Goal: Task Accomplishment & Management: Complete application form

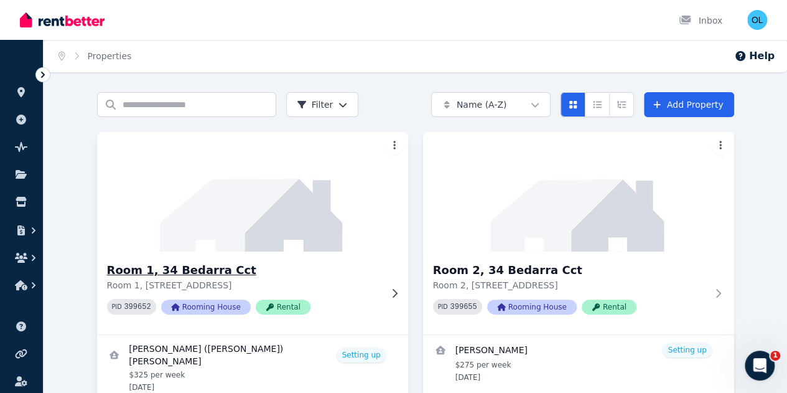
click at [200, 184] on img at bounding box center [252, 192] width 327 height 126
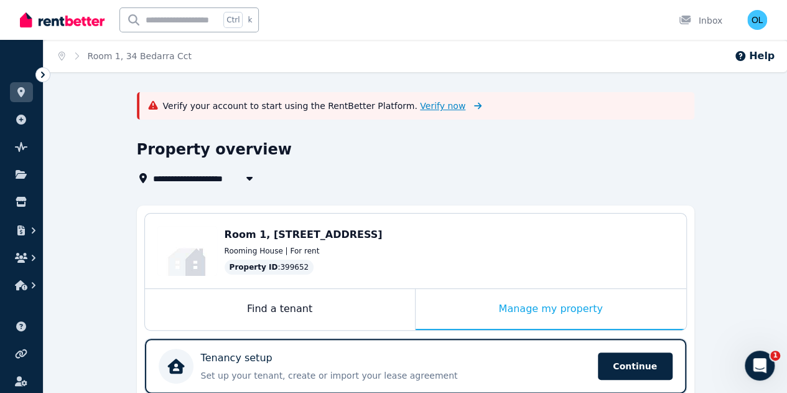
click at [420, 105] on span "Verify now" at bounding box center [442, 106] width 45 height 12
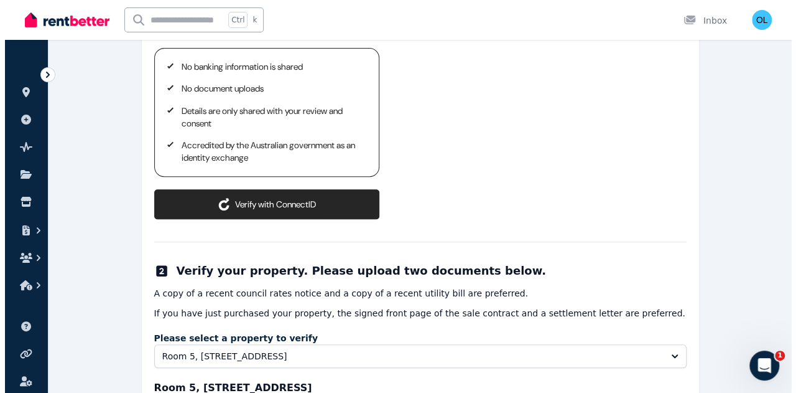
scroll to position [187, 0]
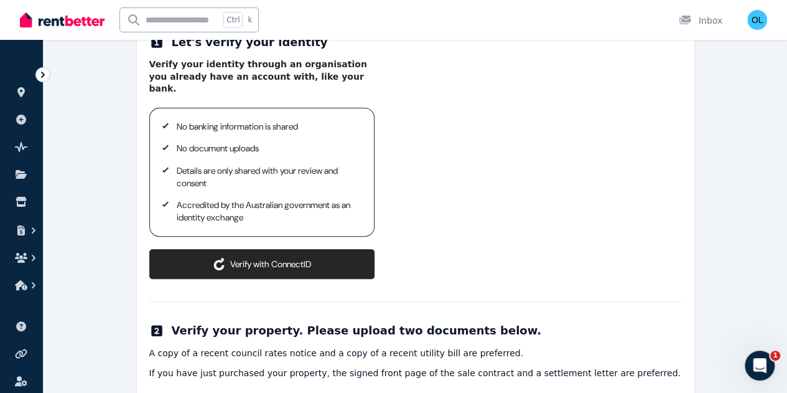
click at [305, 249] on button "Verify with ConnectID" at bounding box center [261, 264] width 225 height 30
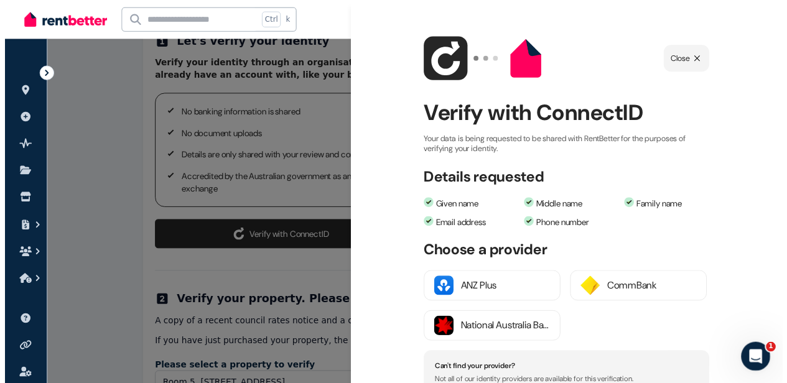
scroll to position [124, 0]
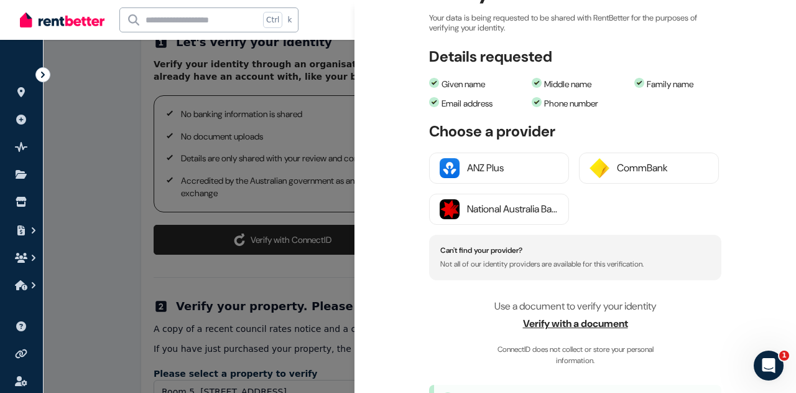
click at [572, 322] on span "Verify with a document" at bounding box center [575, 323] width 292 height 15
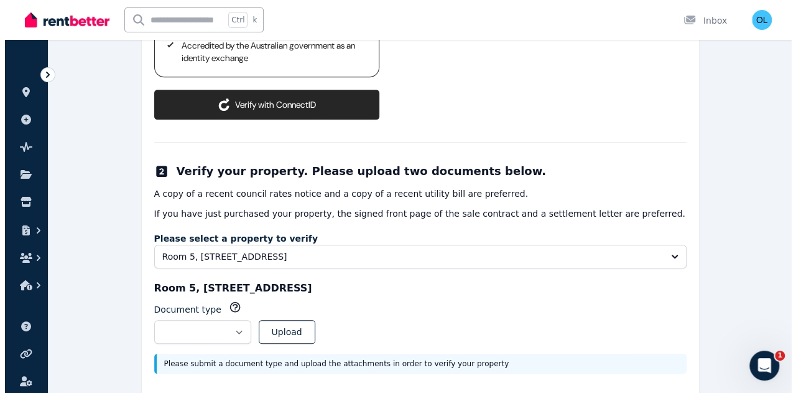
scroll to position [347, 0]
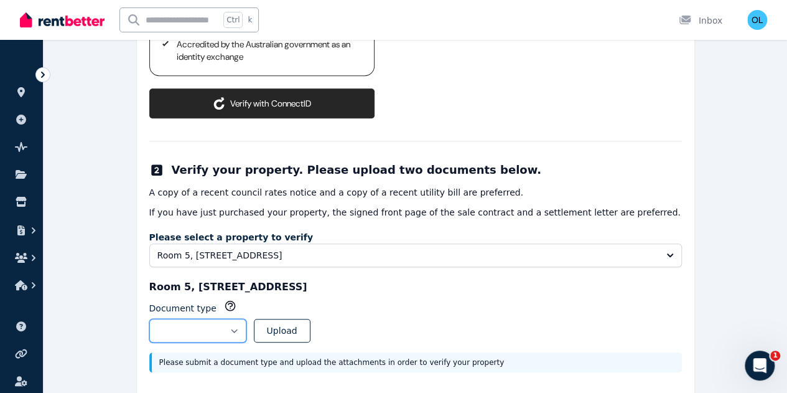
click at [246, 318] on select "**********" at bounding box center [197, 330] width 97 height 24
click at [281, 88] on button "Verify with ConnectID" at bounding box center [261, 103] width 225 height 30
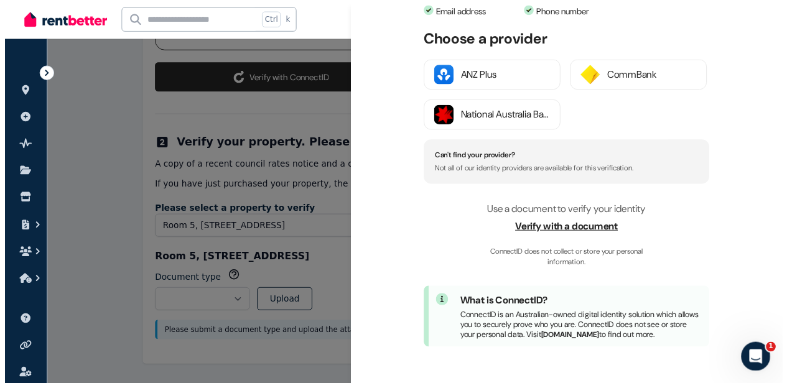
scroll to position [225, 0]
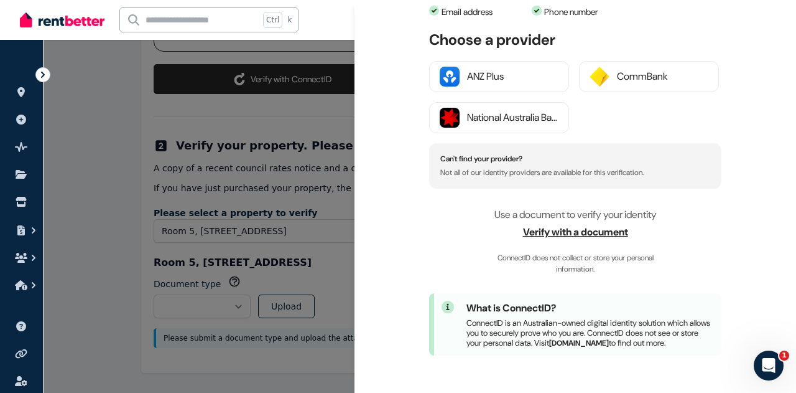
click at [582, 225] on span "Verify with a document" at bounding box center [575, 232] width 292 height 15
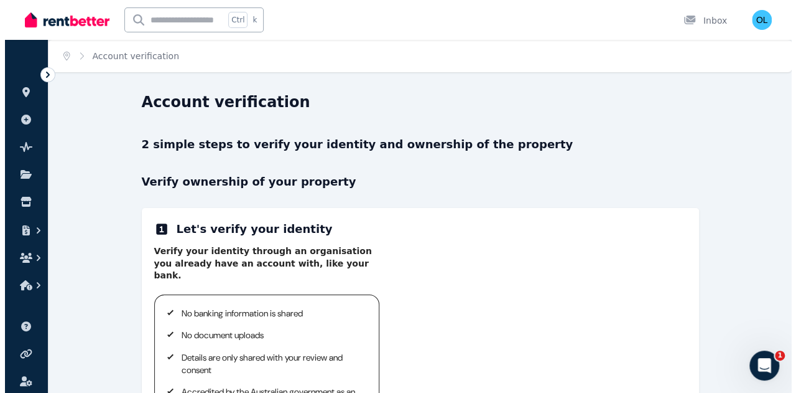
scroll to position [249, 0]
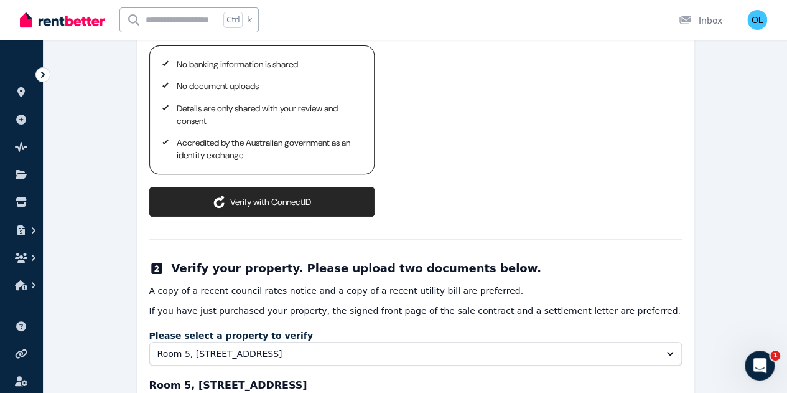
click at [305, 187] on button "Verify with ConnectID" at bounding box center [261, 202] width 225 height 30
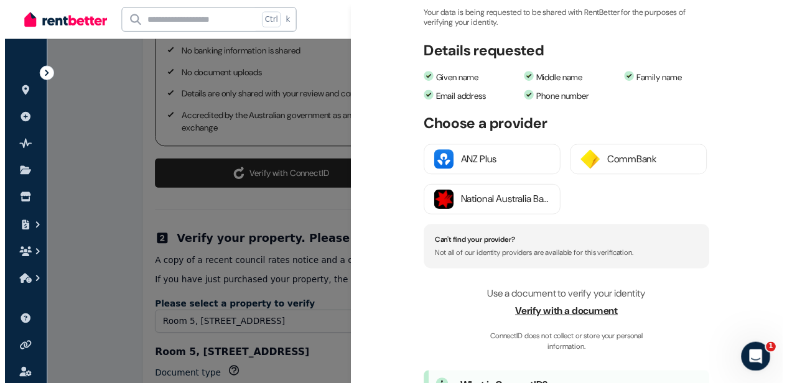
scroll to position [225, 0]
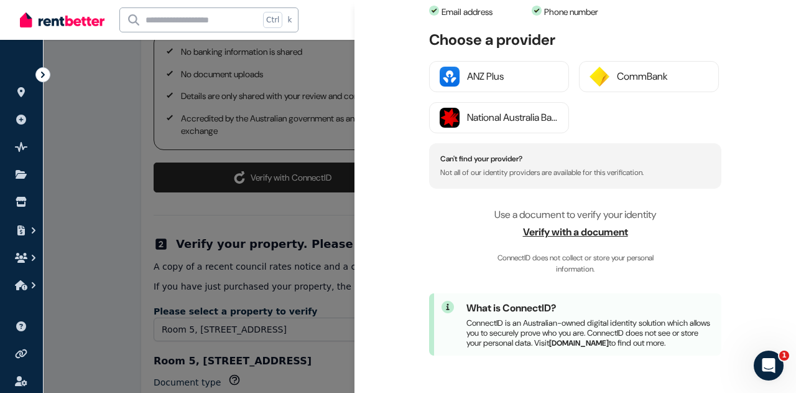
click at [576, 225] on span "Verify with a document" at bounding box center [575, 232] width 292 height 15
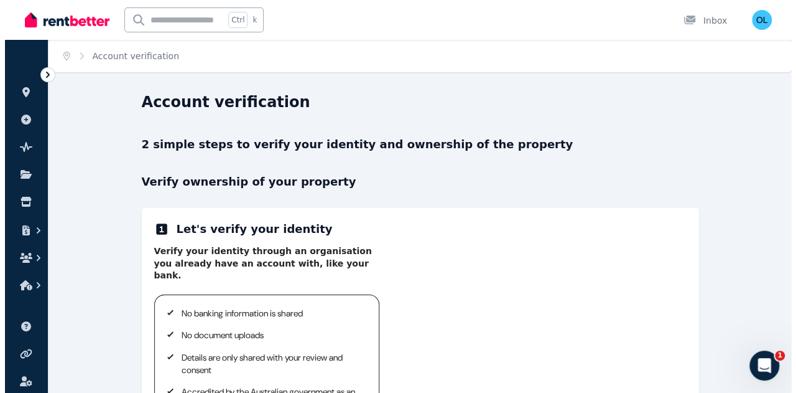
scroll to position [187, 0]
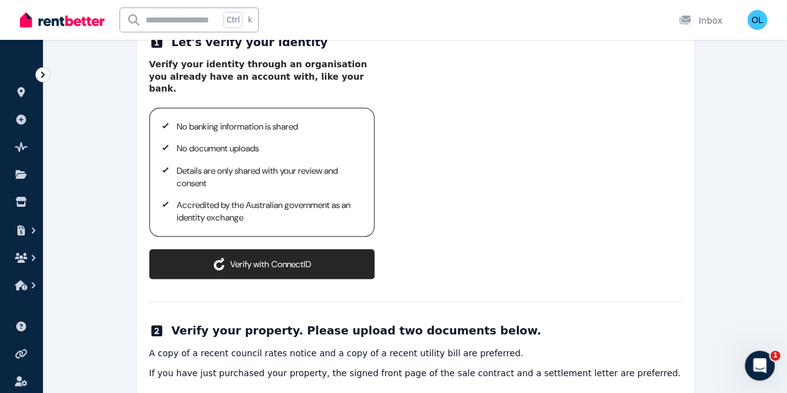
click at [307, 249] on button "Verify with ConnectID" at bounding box center [261, 264] width 225 height 30
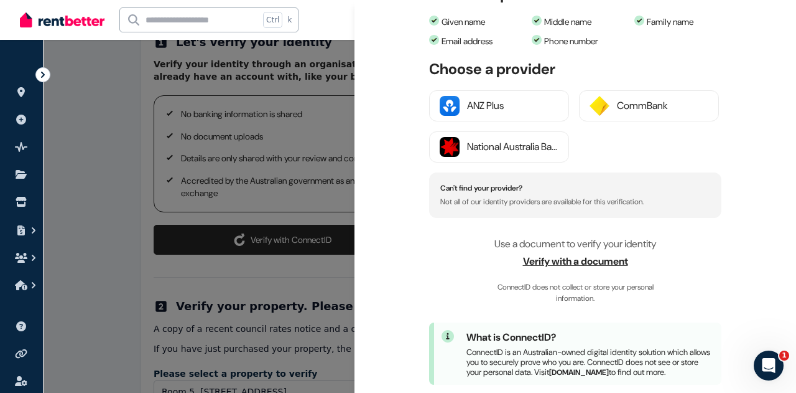
click at [564, 258] on span "Verify with a document" at bounding box center [575, 261] width 292 height 15
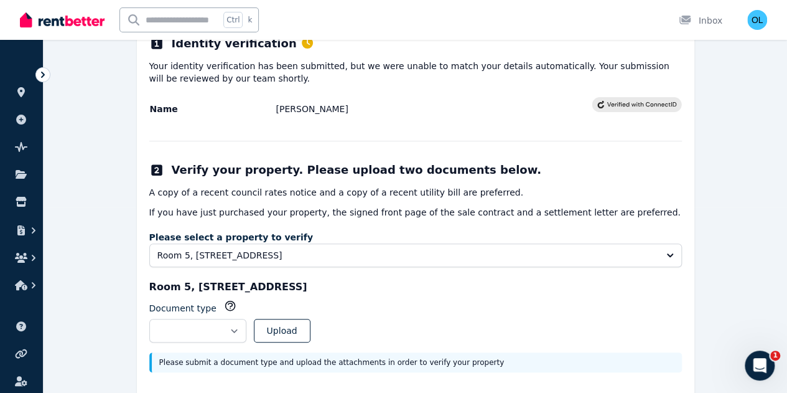
scroll to position [187, 0]
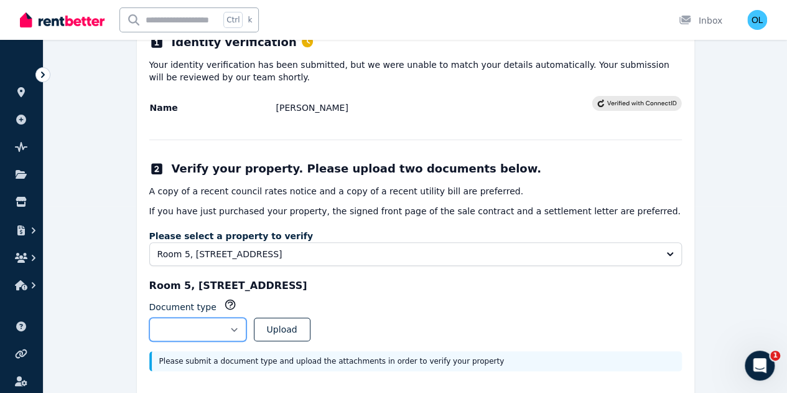
click at [246, 327] on select "**********" at bounding box center [197, 329] width 97 height 24
click at [246, 325] on select "**********" at bounding box center [197, 329] width 97 height 24
select select "**********"
click at [149, 317] on select "**********" at bounding box center [197, 329] width 97 height 24
click at [310, 325] on button "Upload" at bounding box center [282, 329] width 57 height 24
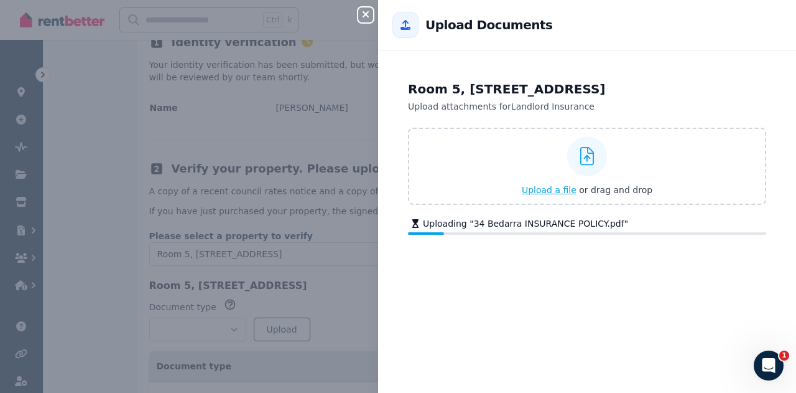
click at [554, 185] on span "Upload a file" at bounding box center [549, 190] width 55 height 10
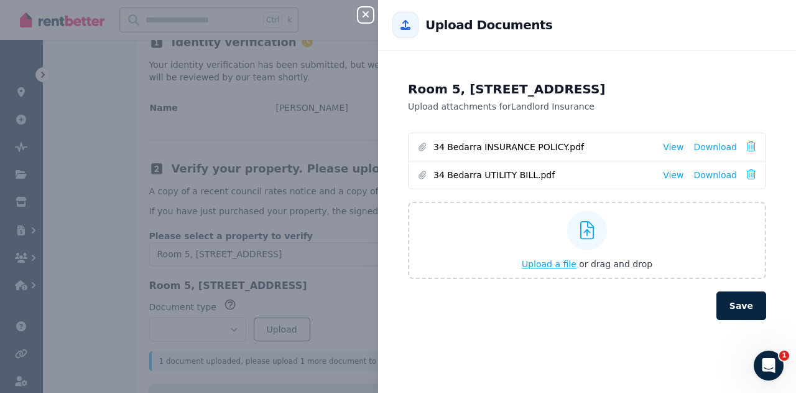
click at [367, 14] on icon "button" at bounding box center [366, 14] width 6 height 6
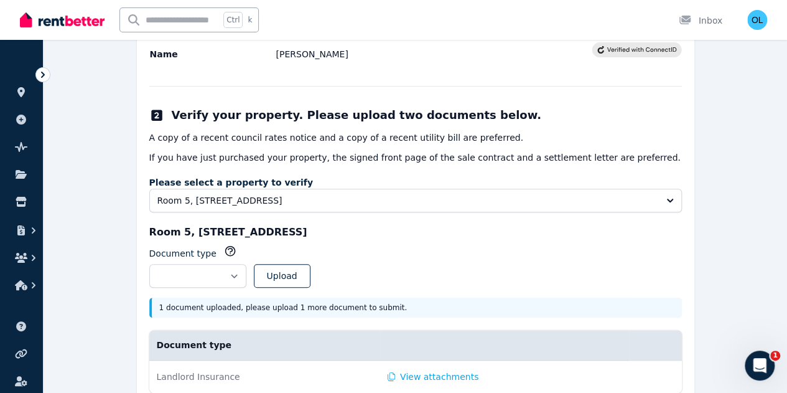
scroll to position [285, 0]
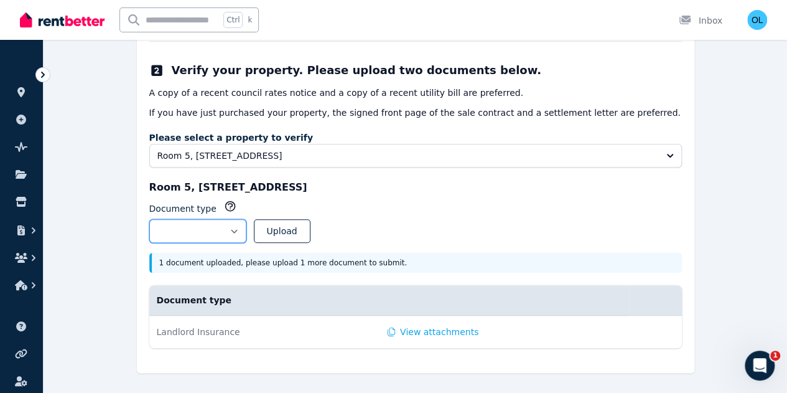
click at [246, 227] on select "**********" at bounding box center [197, 231] width 97 height 24
select select "**********"
click at [149, 219] on select "**********" at bounding box center [197, 231] width 97 height 24
click at [310, 225] on button "Upload" at bounding box center [282, 231] width 57 height 24
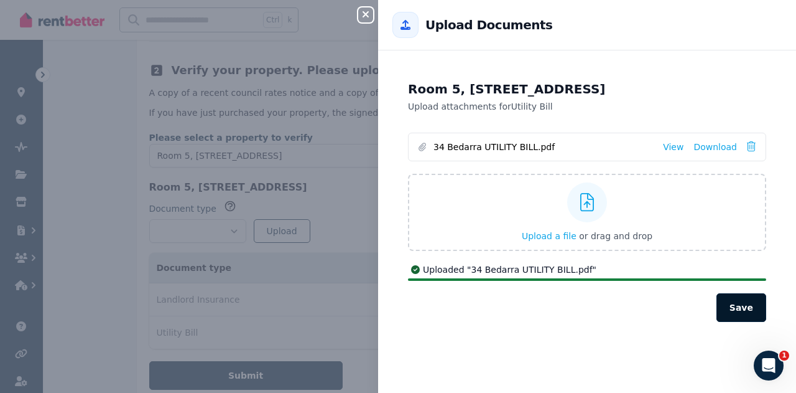
click at [737, 309] on button "Save" at bounding box center [742, 307] width 50 height 29
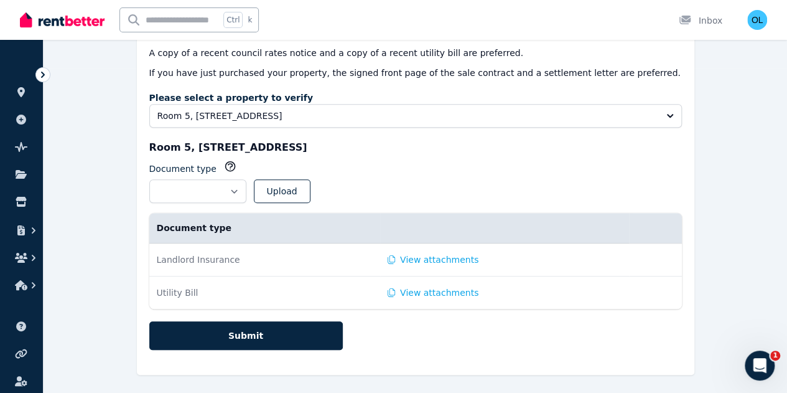
scroll to position [326, 0]
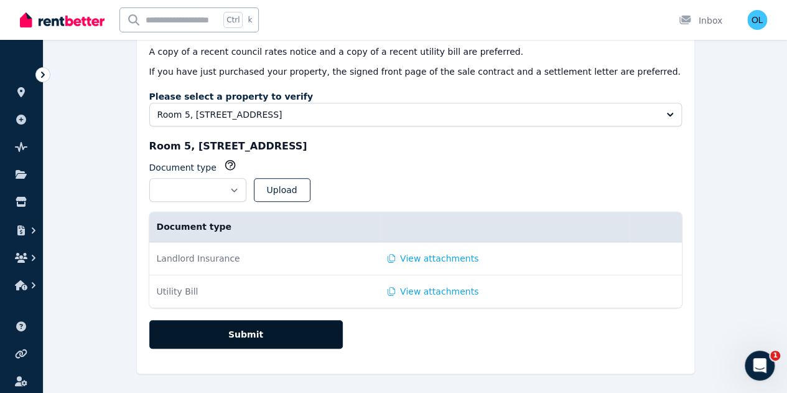
click at [266, 331] on button "Submit" at bounding box center [245, 334] width 193 height 29
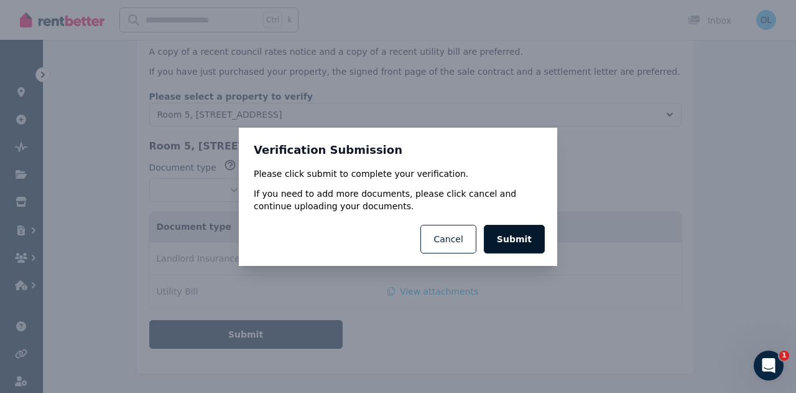
click at [532, 235] on button "Submit" at bounding box center [514, 239] width 61 height 29
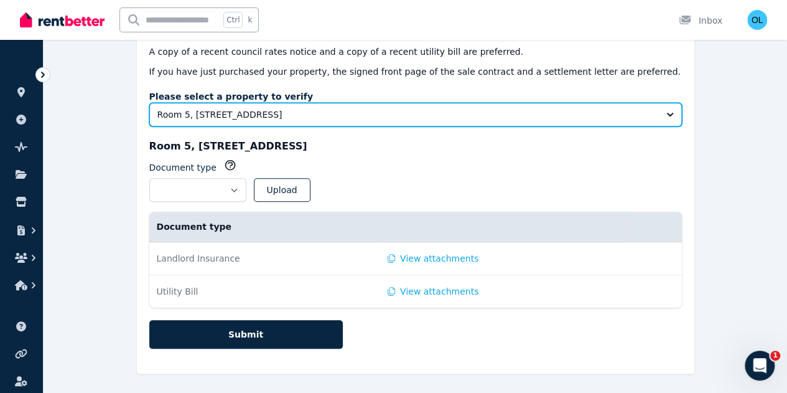
click at [667, 113] on button "Room 5, [STREET_ADDRESS]" at bounding box center [415, 115] width 532 height 24
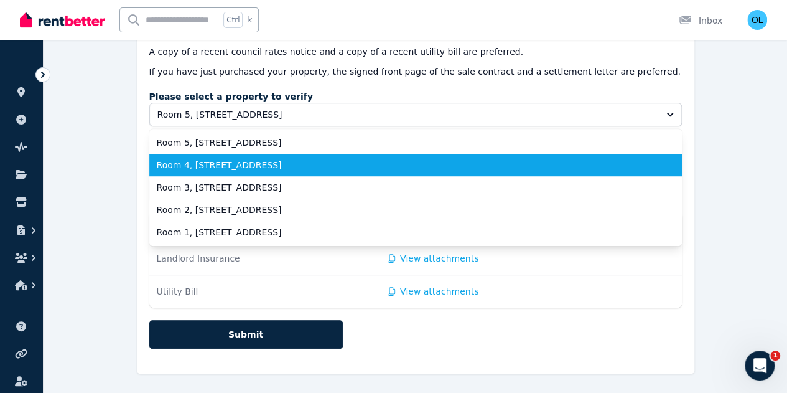
click at [343, 162] on span "Room 4, [STREET_ADDRESS]" at bounding box center [408, 165] width 503 height 12
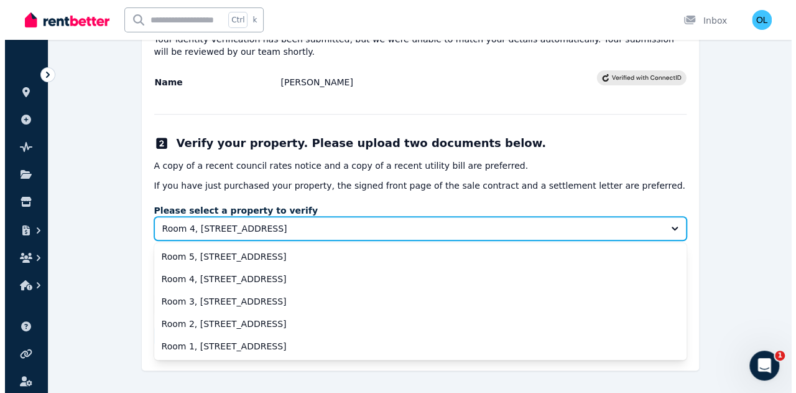
scroll to position [210, 0]
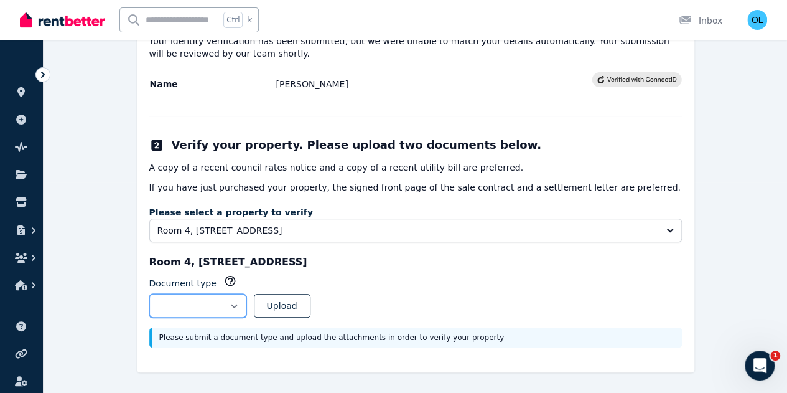
click at [246, 302] on select "**********" at bounding box center [197, 306] width 97 height 24
select select "**********"
click at [149, 294] on select "**********" at bounding box center [197, 306] width 97 height 24
click at [310, 302] on button "Upload" at bounding box center [282, 306] width 57 height 24
select select
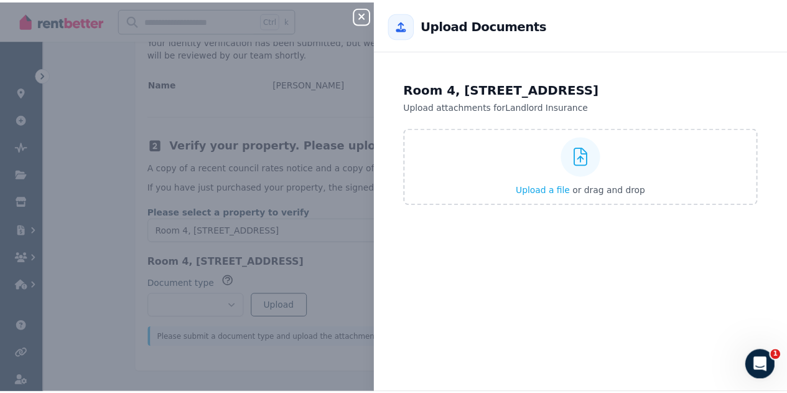
scroll to position [66, 0]
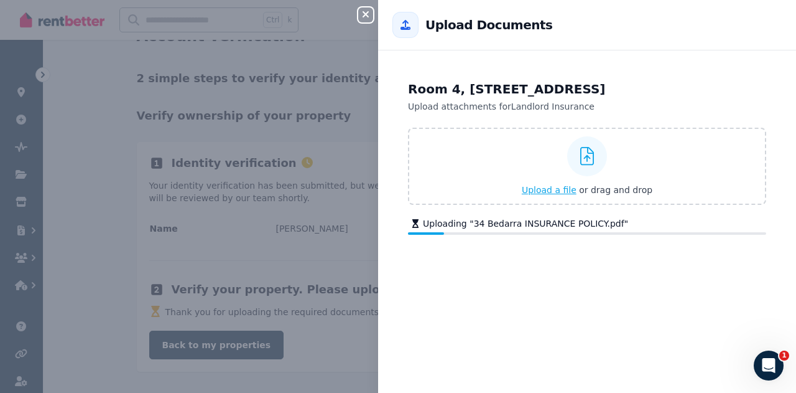
click at [581, 185] on span "or drag and drop" at bounding box center [615, 190] width 73 height 10
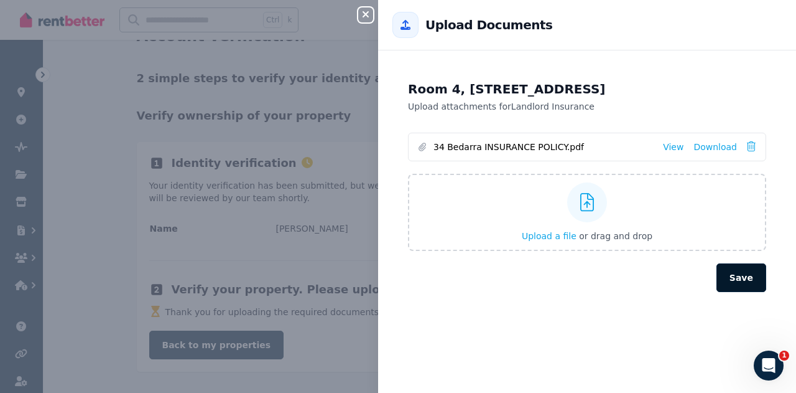
click at [724, 277] on button "Save" at bounding box center [742, 277] width 50 height 29
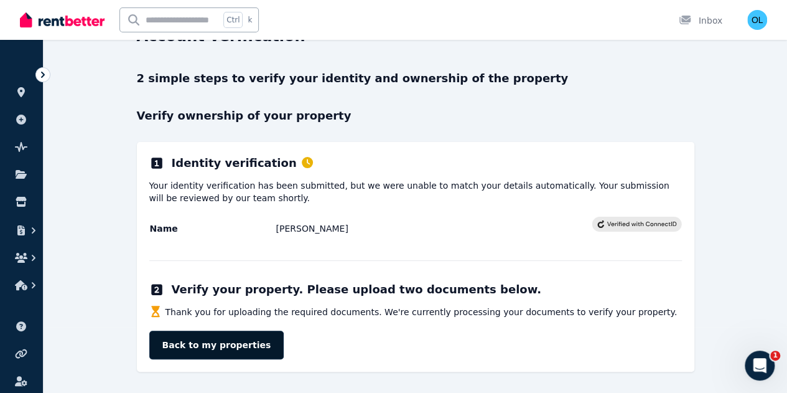
click at [231, 346] on link "Back to my properties" at bounding box center [216, 344] width 135 height 29
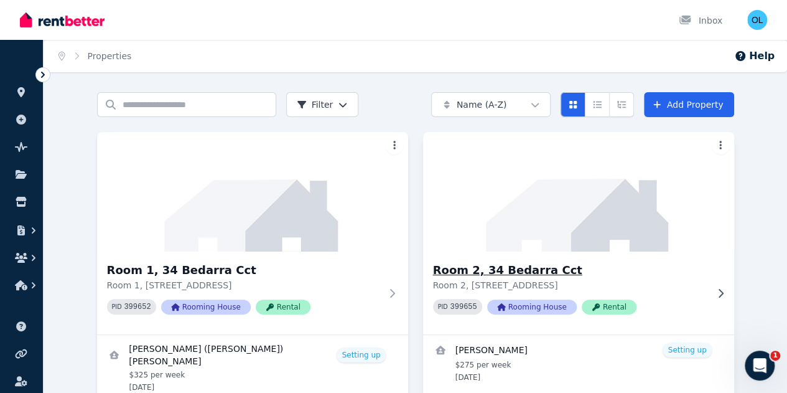
click at [420, 205] on img at bounding box center [578, 192] width 327 height 126
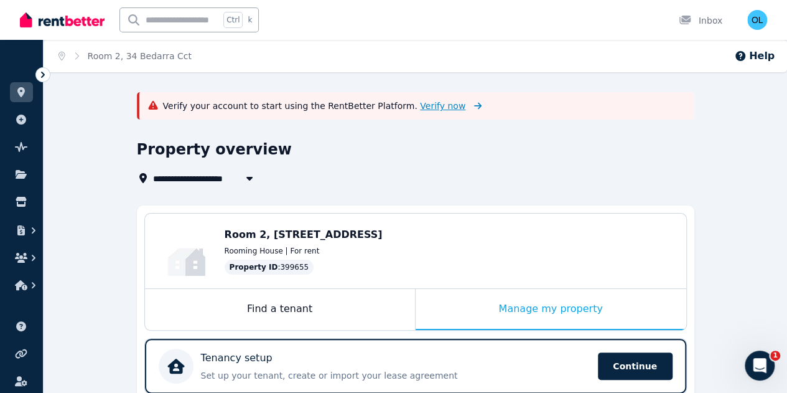
click at [420, 105] on span "Verify now" at bounding box center [442, 106] width 45 height 12
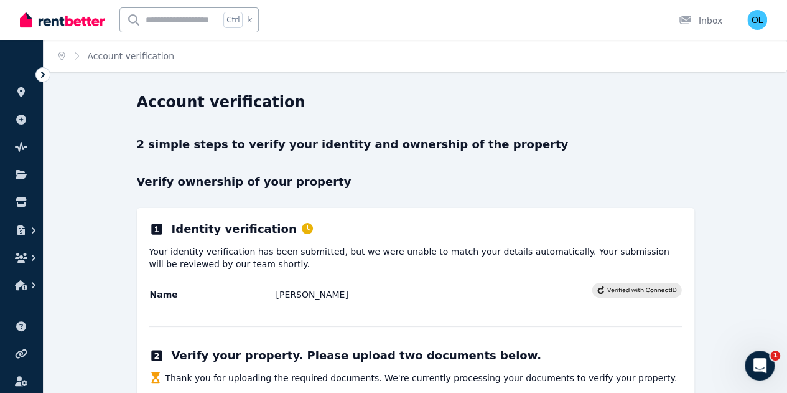
scroll to position [66, 0]
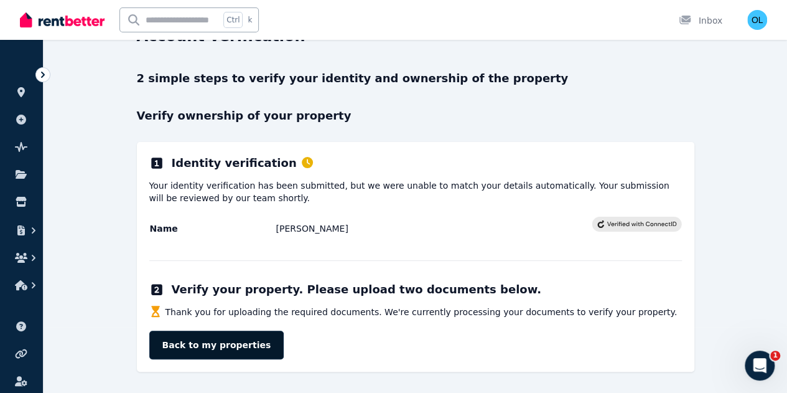
click at [238, 341] on link "Back to my properties" at bounding box center [216, 344] width 135 height 29
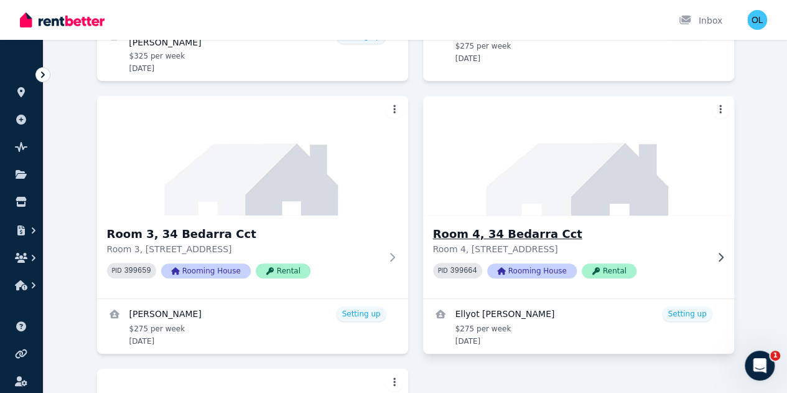
scroll to position [370, 0]
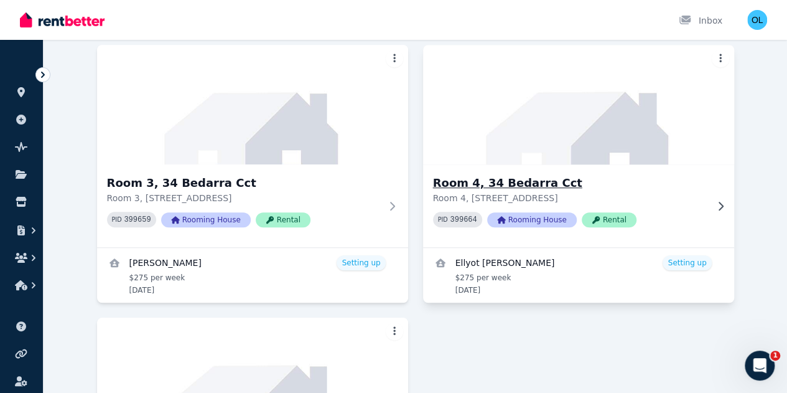
click at [423, 180] on div "Room 4, 34 Bedarra Cct Room 4, [GEOGRAPHIC_DATA] PID 399664 Rooming House Rental" at bounding box center [578, 205] width 311 height 83
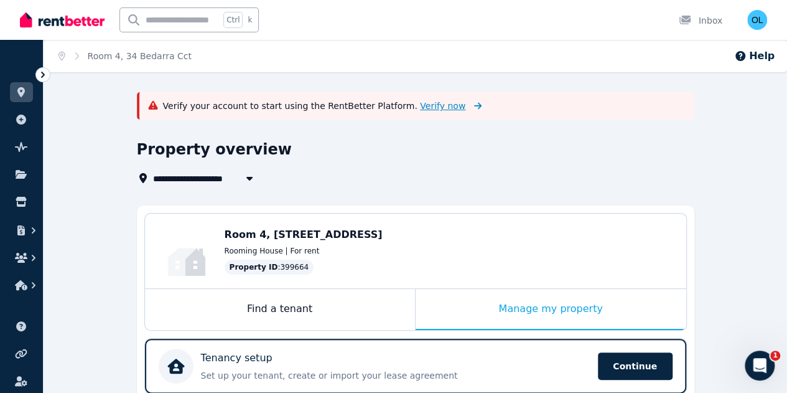
click at [420, 107] on span "Verify now" at bounding box center [442, 106] width 45 height 12
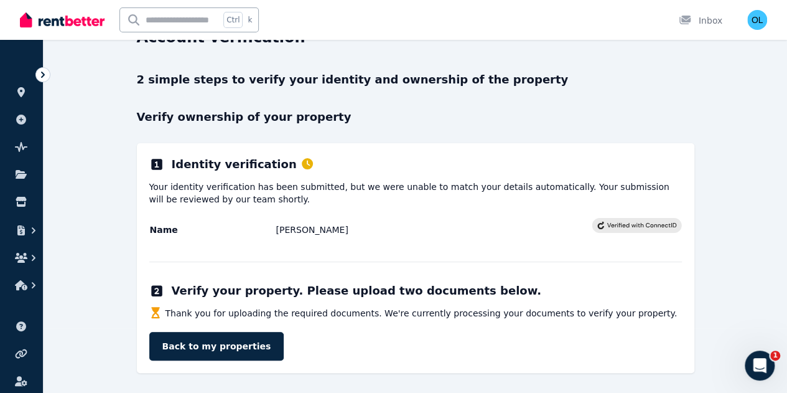
scroll to position [66, 0]
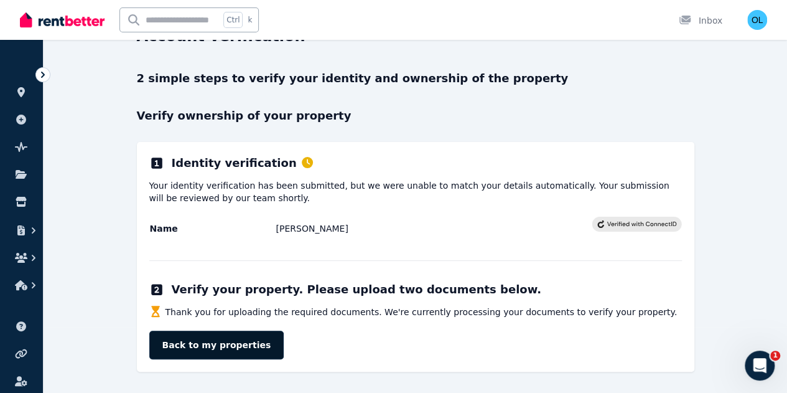
click at [204, 342] on link "Back to my properties" at bounding box center [216, 344] width 135 height 29
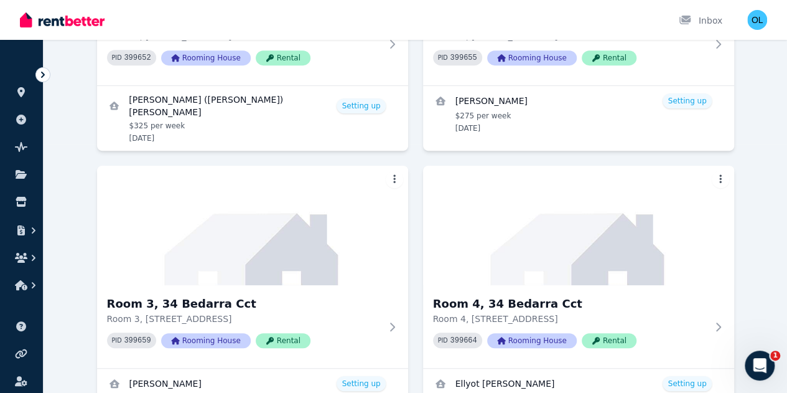
scroll to position [370, 0]
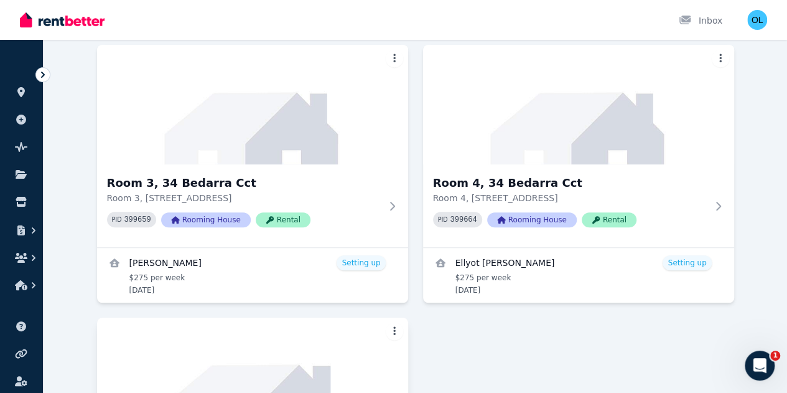
click at [376, 314] on img at bounding box center [252, 377] width 327 height 126
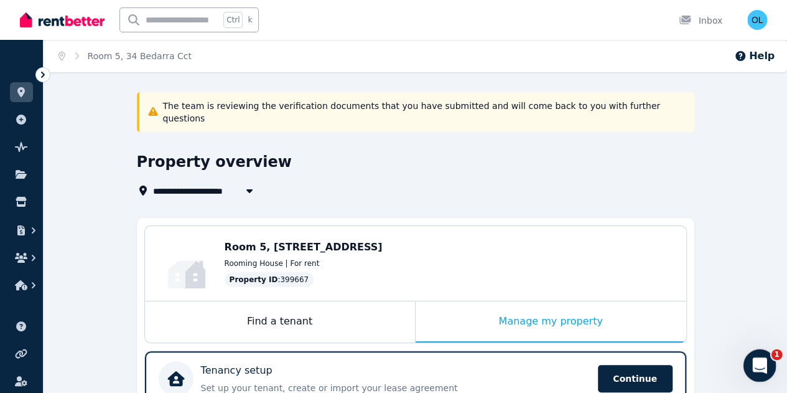
click at [771, 356] on span "1" at bounding box center [776, 354] width 11 height 11
click at [775, 355] on span "1" at bounding box center [776, 354] width 11 height 11
click at [755, 359] on icon "Open Intercom Messenger" at bounding box center [758, 363] width 21 height 21
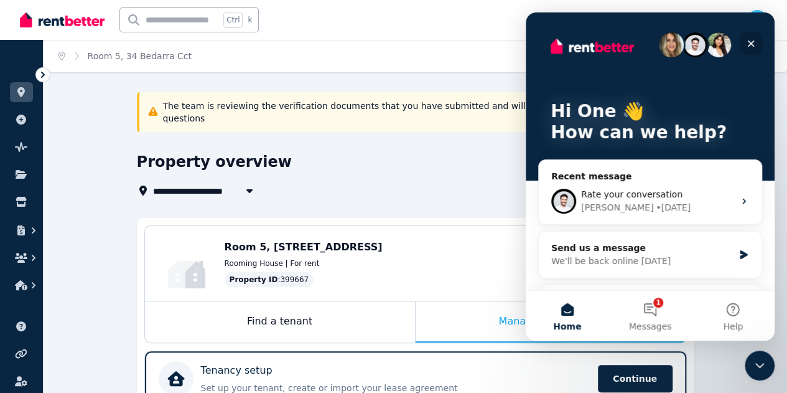
click at [753, 43] on icon "Close" at bounding box center [751, 44] width 10 height 10
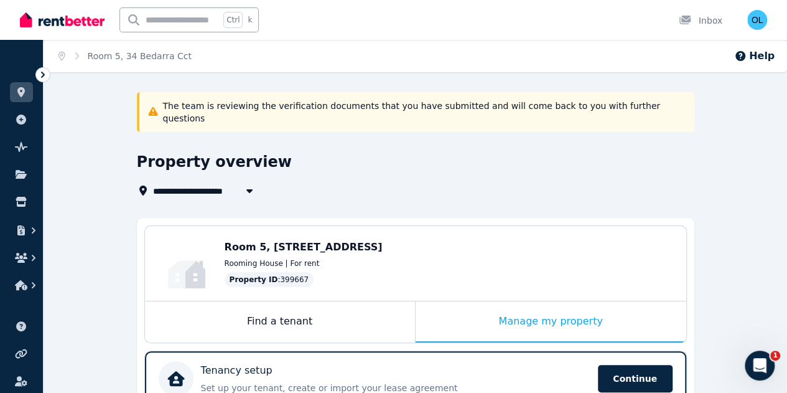
click at [250, 189] on icon "button" at bounding box center [249, 191] width 6 height 4
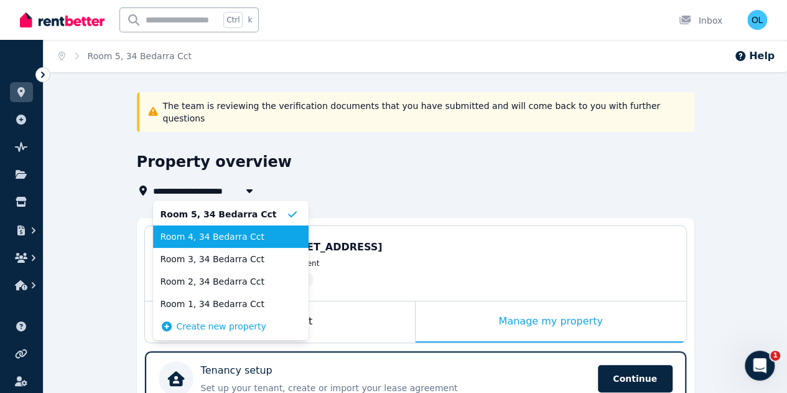
click at [236, 230] on span "Room 4, 34 Bedarra Cct" at bounding box center [223, 236] width 126 height 12
type input "**********"
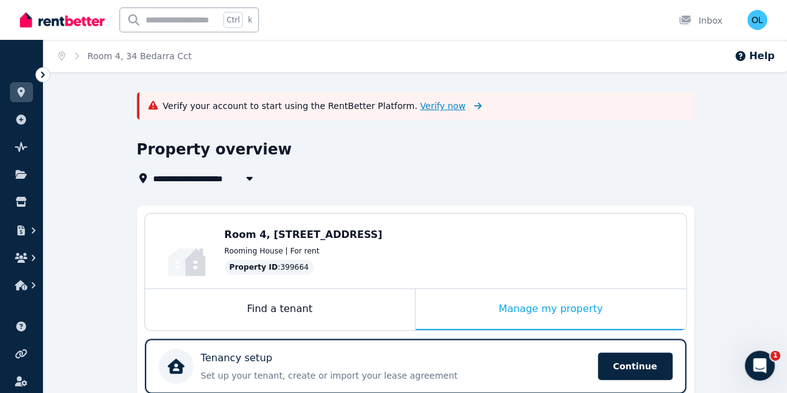
click at [420, 105] on span "Verify now" at bounding box center [442, 106] width 45 height 12
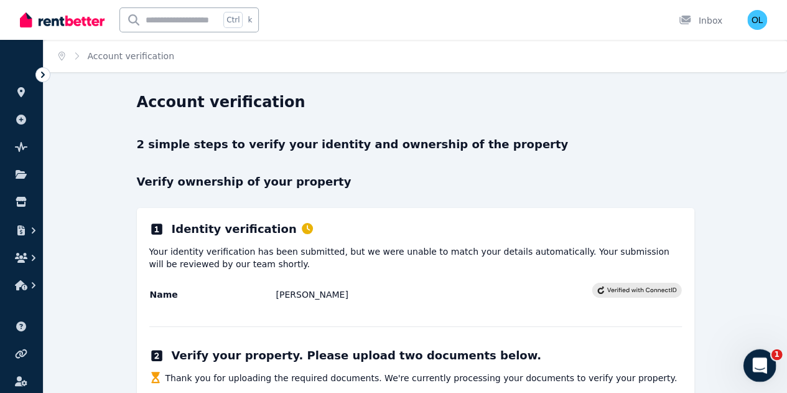
click at [759, 363] on icon "Open Intercom Messenger" at bounding box center [758, 363] width 21 height 21
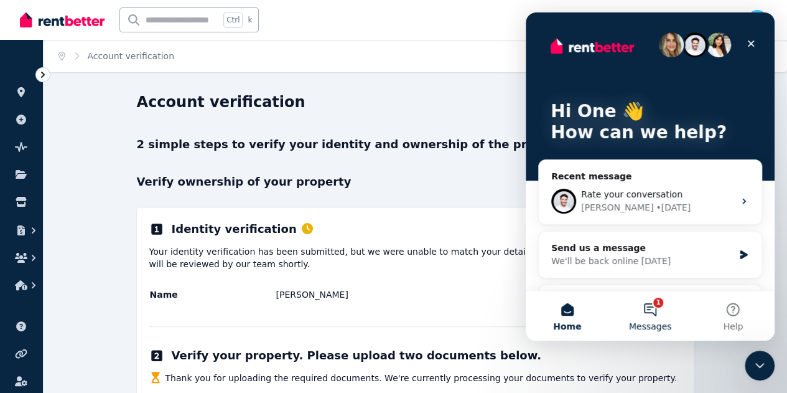
click at [654, 306] on button "1 Messages" at bounding box center [649, 316] width 83 height 50
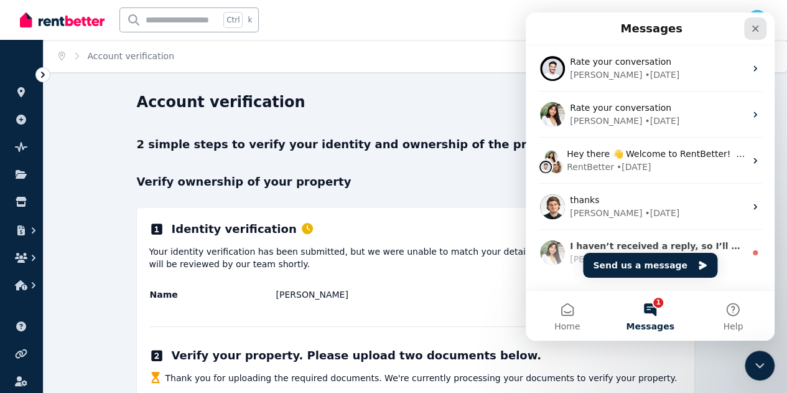
click at [755, 26] on icon "Close" at bounding box center [755, 29] width 10 height 10
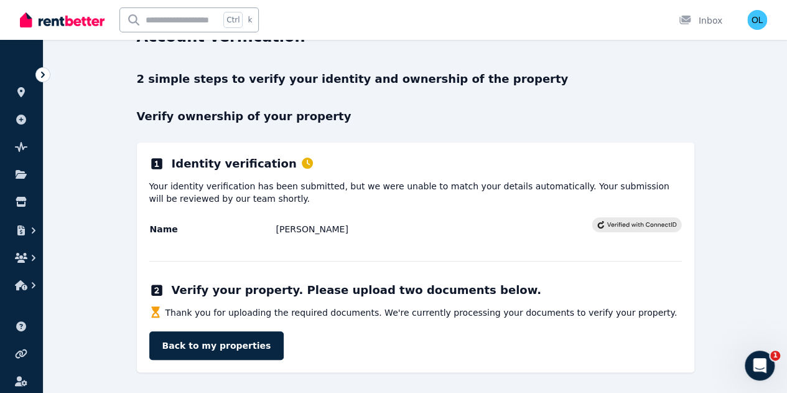
scroll to position [66, 0]
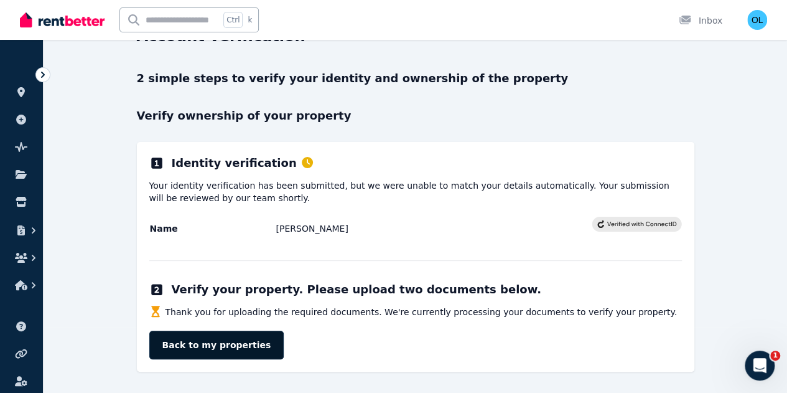
click at [209, 346] on link "Back to my properties" at bounding box center [216, 344] width 135 height 29
